Goal: Information Seeking & Learning: Understand process/instructions

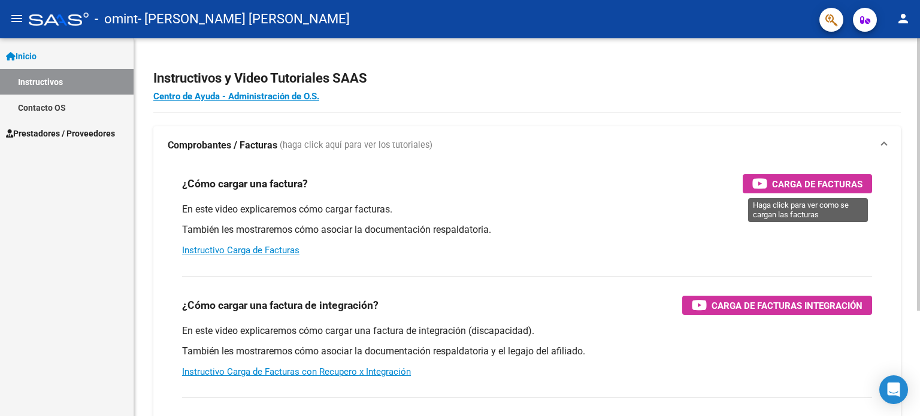
click at [784, 181] on span "Carga de Facturas" at bounding box center [817, 184] width 90 height 15
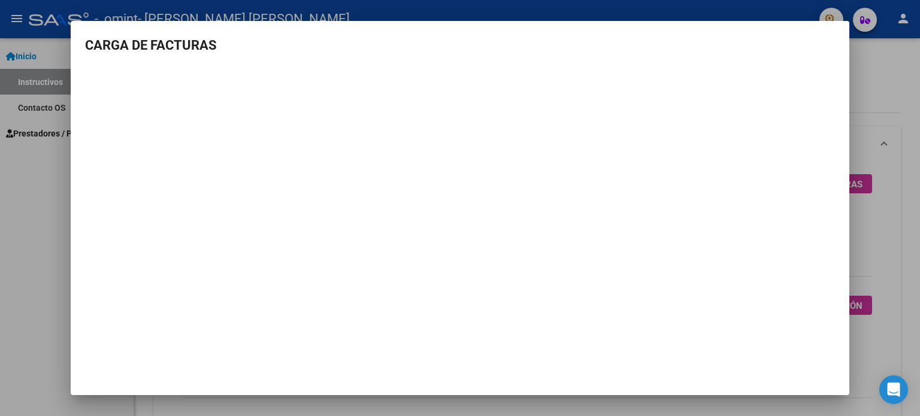
click at [46, 214] on div at bounding box center [460, 208] width 920 height 416
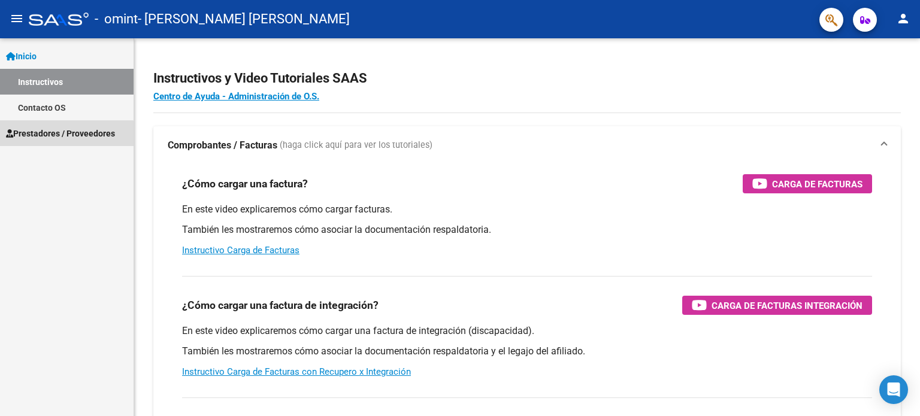
click at [44, 136] on span "Prestadores / Proveedores" at bounding box center [60, 133] width 109 height 13
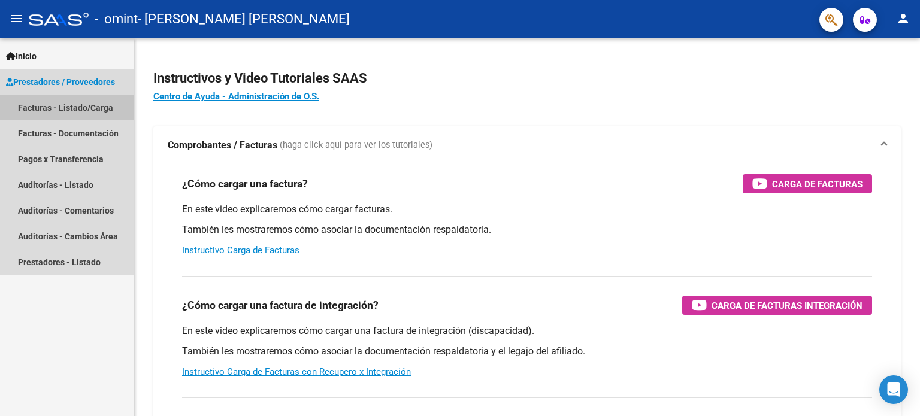
click at [59, 113] on link "Facturas - Listado/Carga" at bounding box center [67, 108] width 134 height 26
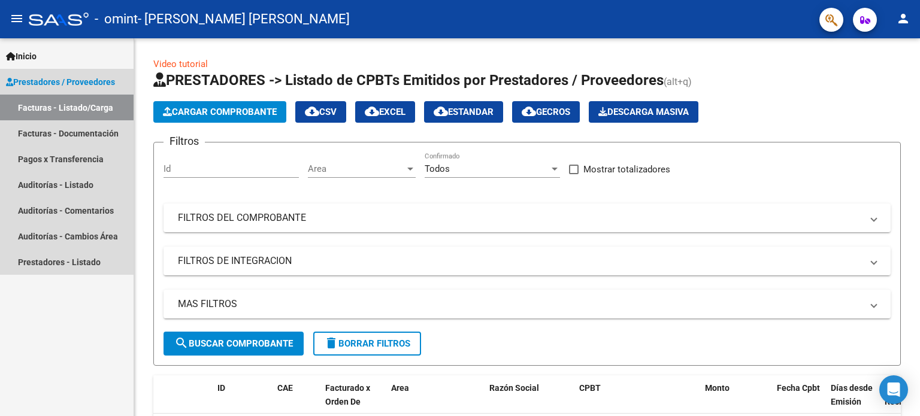
click at [70, 83] on span "Prestadores / Proveedores" at bounding box center [60, 81] width 109 height 13
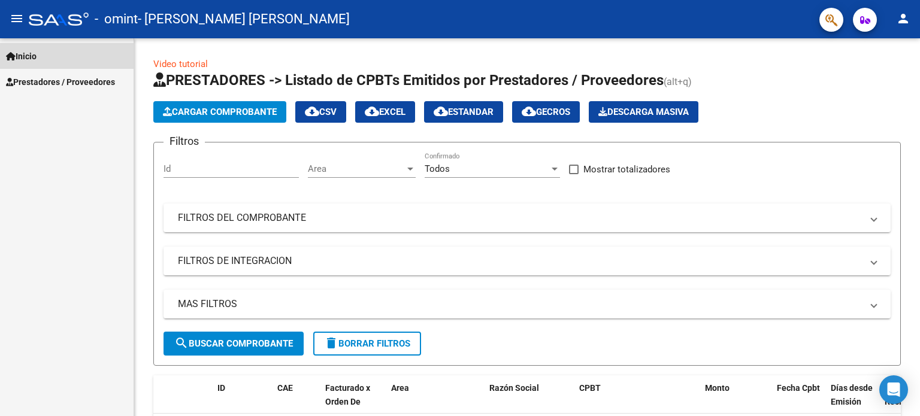
click at [55, 62] on link "Inicio" at bounding box center [67, 56] width 134 height 26
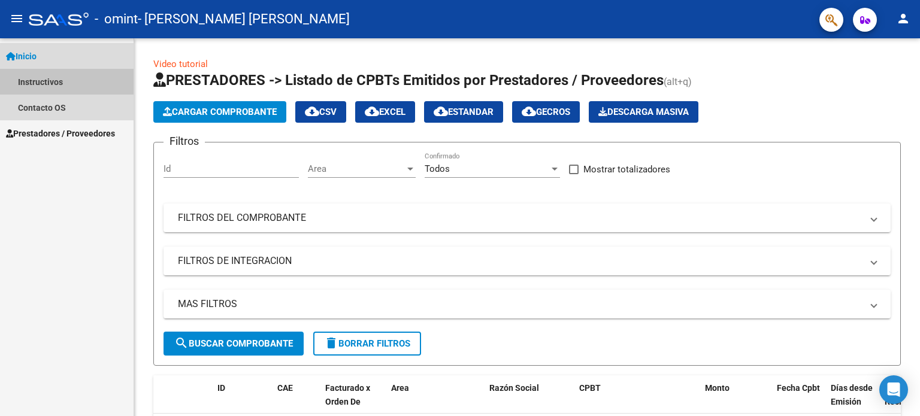
click at [48, 88] on link "Instructivos" at bounding box center [67, 82] width 134 height 26
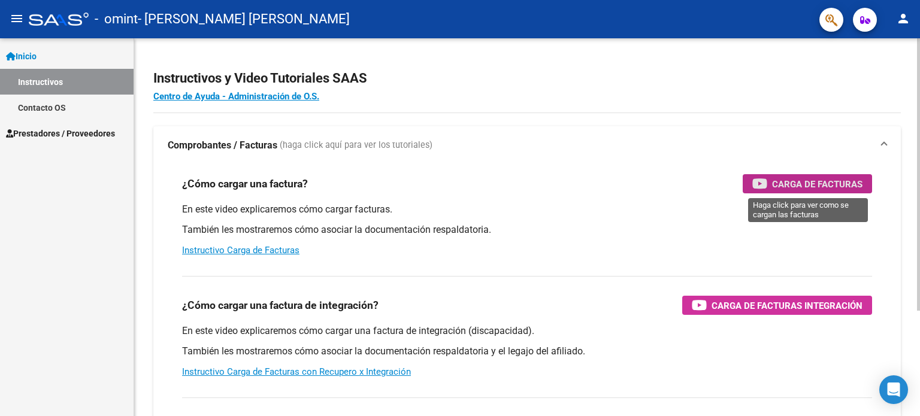
click at [844, 184] on span "Carga de Facturas" at bounding box center [817, 184] width 90 height 15
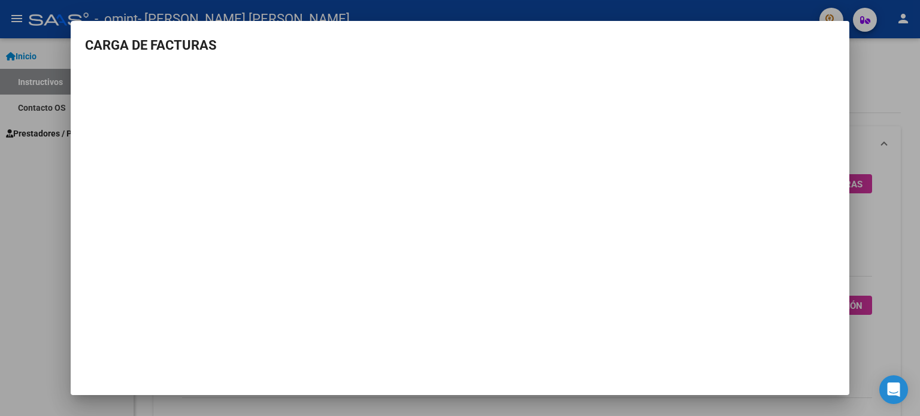
click at [867, 221] on div at bounding box center [460, 208] width 920 height 416
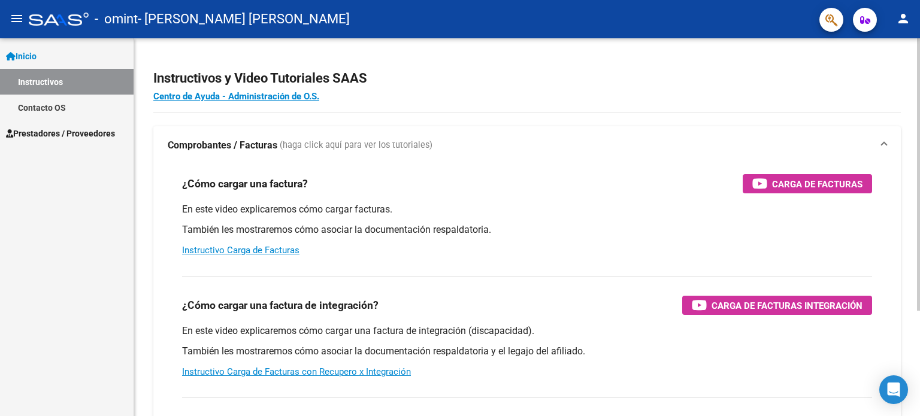
drag, startPoint x: 867, startPoint y: 221, endPoint x: 591, endPoint y: 196, distance: 277.2
click at [591, 196] on div "¿Cómo cargar una factura? Carga de Facturas En este video explicaremos cómo car…" at bounding box center [527, 216] width 719 height 102
click at [542, 201] on div "¿Cómo cargar una factura? Carga de Facturas En este video explicaremos cómo car…" at bounding box center [527, 216] width 719 height 102
